Goal: Task Accomplishment & Management: Use online tool/utility

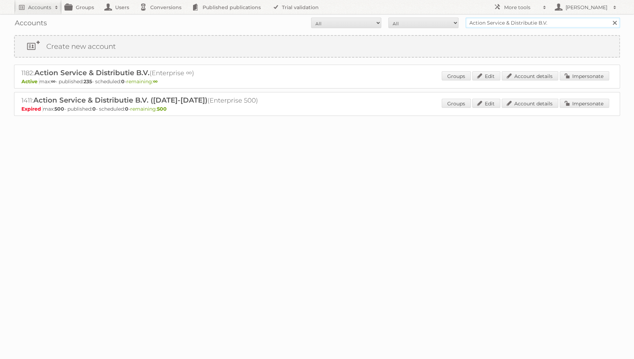
click at [536, 28] on input "Action Service & Distributie B.V." at bounding box center [542, 23] width 154 height 11
type input "plus"
click at [609, 18] on input "Search" at bounding box center [614, 23] width 11 height 11
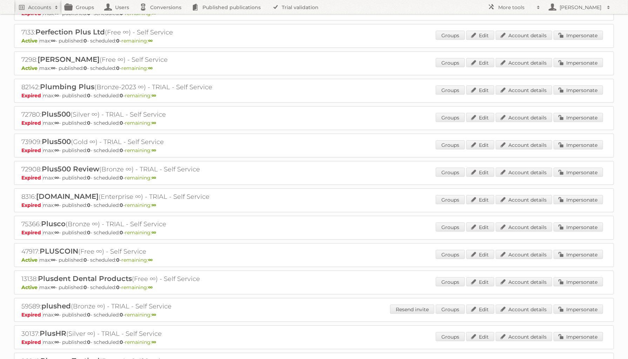
scroll to position [2644, 0]
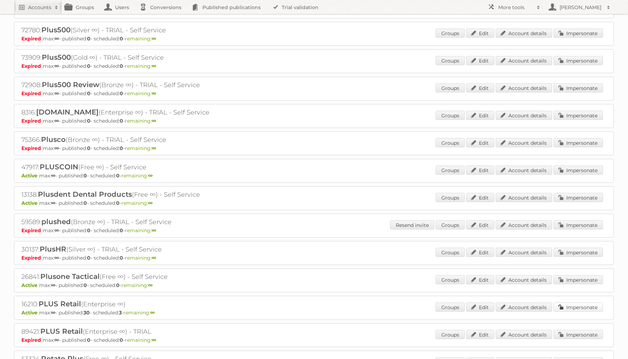
click at [585, 302] on link "Impersonate" at bounding box center [578, 306] width 49 height 9
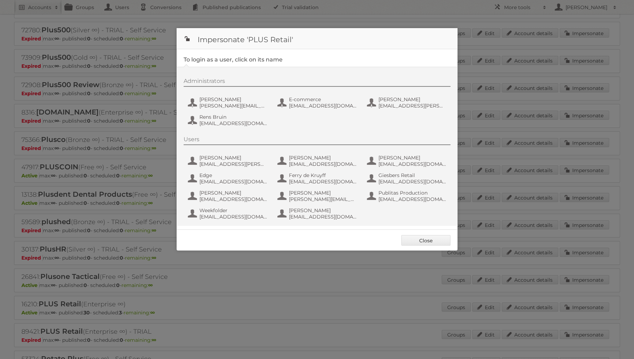
click at [244, 110] on div "Administrators Chantal Koolhout chantal.koolhout@coop.nl E-commerce ecommerce@c…" at bounding box center [321, 103] width 274 height 51
click at [224, 85] on div "Administrators" at bounding box center [317, 82] width 267 height 9
click at [221, 92] on div "Administrators Chantal Koolhout chantal.koolhout@coop.nl E-commerce ecommerce@c…" at bounding box center [321, 103] width 274 height 51
click at [220, 99] on span "Chantal Koolhout" at bounding box center [233, 99] width 68 height 6
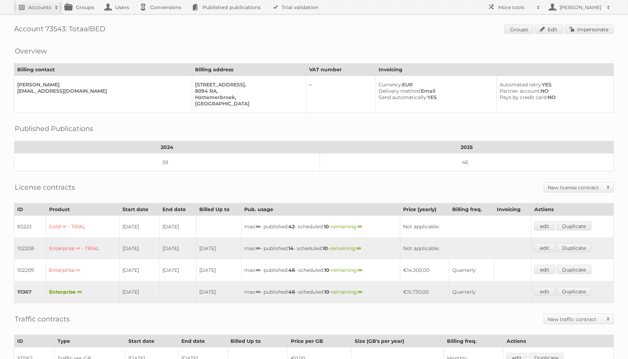
click at [49, 8] on h2 "Accounts" at bounding box center [39, 7] width 23 height 7
type input"] "plus retail"
click at [162, 18] on input "Search" at bounding box center [167, 23] width 11 height 11
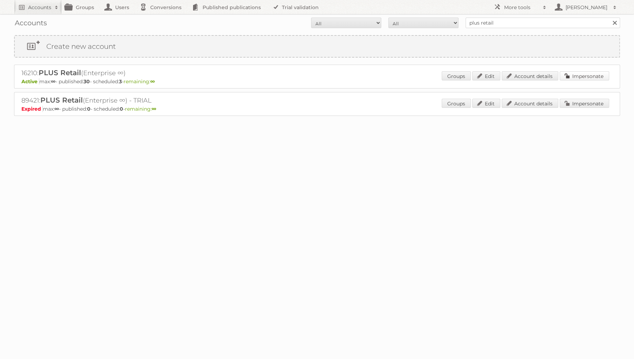
click at [595, 71] on link "Impersonate" at bounding box center [584, 75] width 49 height 9
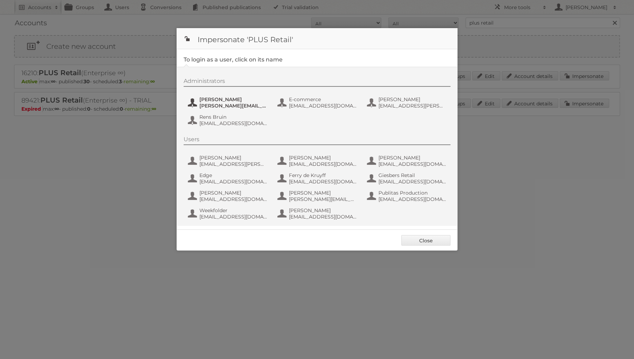
click at [219, 105] on span "chantal.koolhout@coop.nl" at bounding box center [233, 106] width 68 height 6
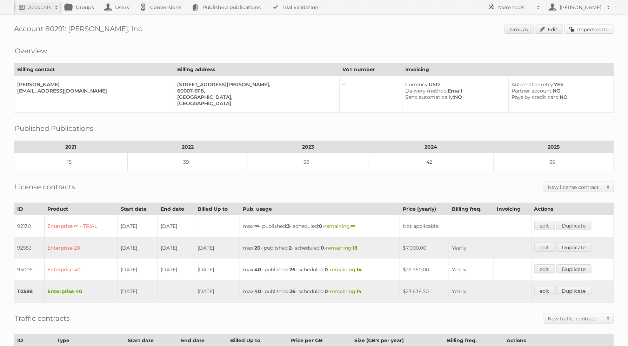
click at [590, 32] on link "Impersonate" at bounding box center [589, 29] width 49 height 9
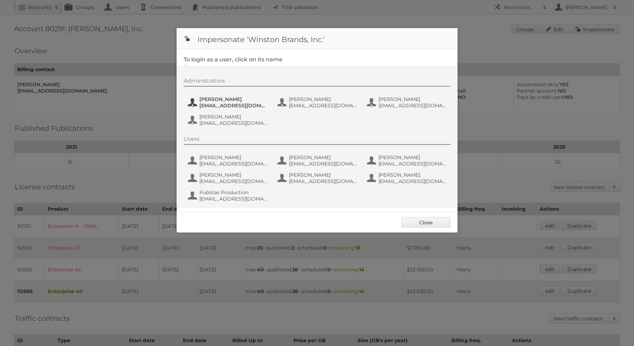
click at [258, 97] on span "[PERSON_NAME]" at bounding box center [233, 99] width 68 height 6
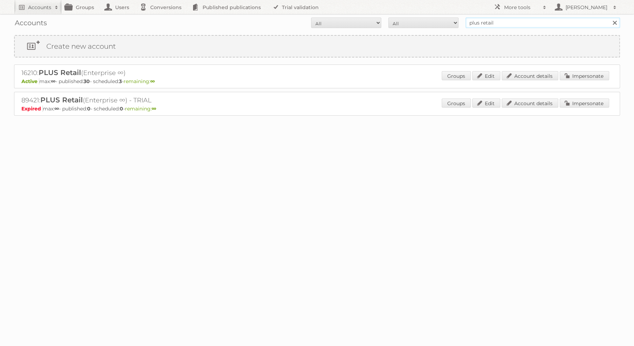
click at [507, 25] on input "plus retail" at bounding box center [542, 23] width 154 height 11
type input "totaalbed"
click at [609, 18] on input "Search" at bounding box center [614, 23] width 11 height 11
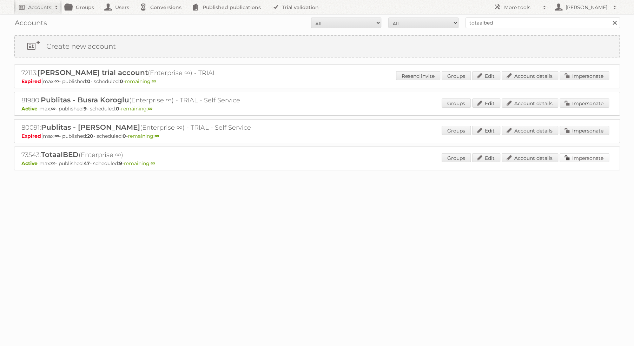
click at [569, 155] on link "Impersonate" at bounding box center [584, 157] width 49 height 9
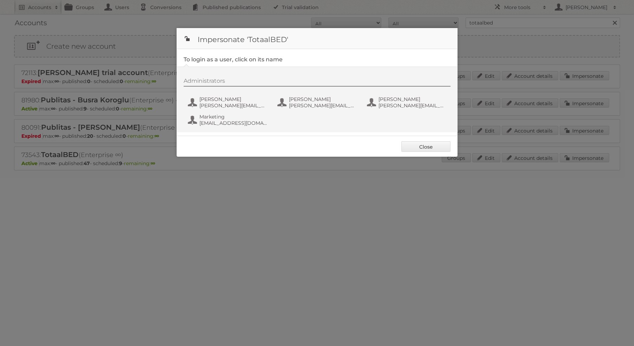
click at [184, 103] on div "Administrators [PERSON_NAME] [PERSON_NAME][EMAIL_ADDRESS][DOMAIN_NAME] [PERSON_…" at bounding box center [321, 103] width 274 height 51
click at [222, 103] on span "[PERSON_NAME][EMAIL_ADDRESS][DOMAIN_NAME]" at bounding box center [233, 106] width 68 height 6
